Goal: Check status: Check status

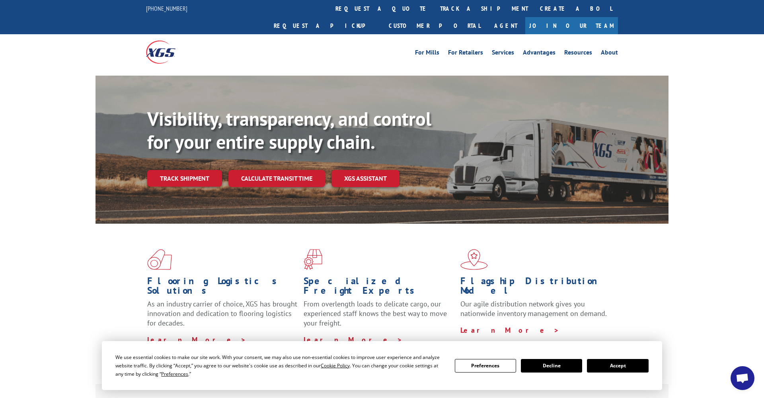
click at [612, 367] on button "Accept" at bounding box center [617, 366] width 61 height 14
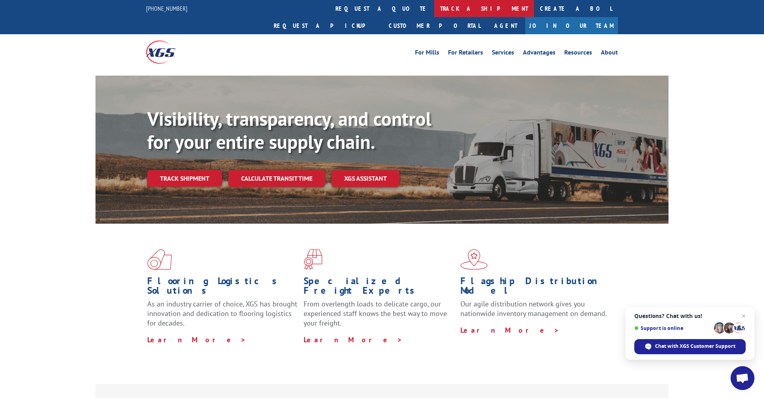
click at [434, 6] on link "track a shipment" at bounding box center [484, 8] width 100 height 17
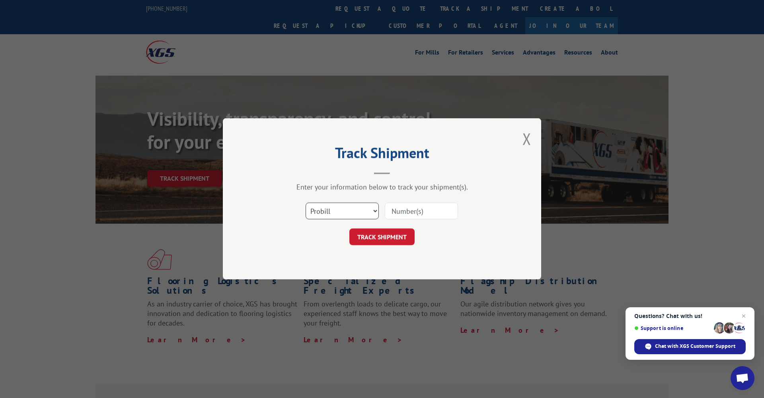
select select "bol"
click at [410, 212] on input at bounding box center [421, 211] width 73 height 17
click at [397, 212] on input at bounding box center [421, 211] width 73 height 17
paste input "7055726"
type input "7055726"
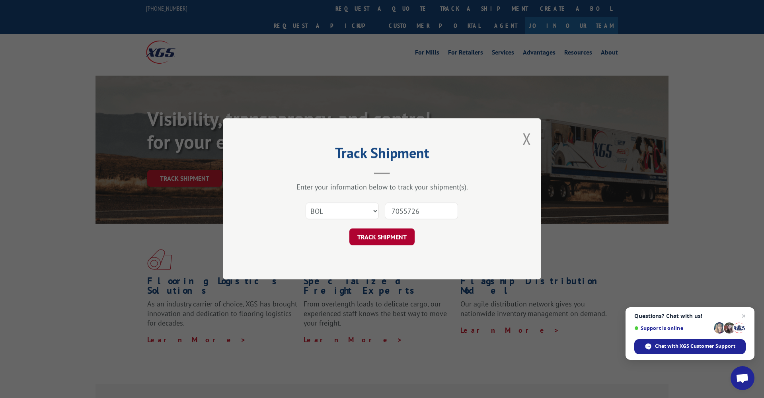
click at [366, 236] on button "TRACK SHIPMENT" at bounding box center [381, 237] width 65 height 17
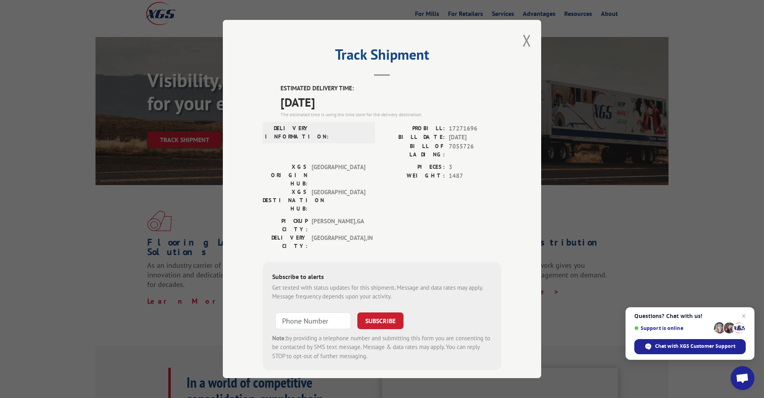
scroll to position [39, 0]
click at [463, 128] on span "17271696" at bounding box center [475, 128] width 53 height 9
click at [530, 43] on button "Close modal" at bounding box center [526, 40] width 9 height 21
